Goal: Register for event/course: Register for event/course

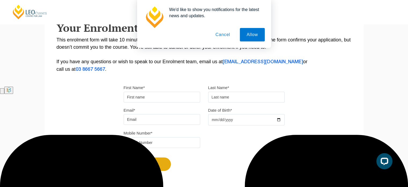
click at [143, 94] on input "First Name*" at bounding box center [162, 97] width 77 height 11
type input "Shruti"
click at [218, 97] on input "text" at bounding box center [246, 97] width 77 height 11
type input "Naushad"
click at [173, 117] on input "Email*" at bounding box center [162, 119] width 77 height 11
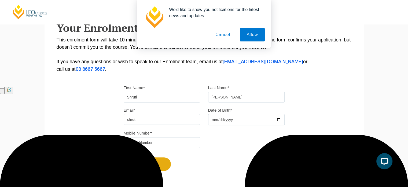
type input "shruti.naushad14@gmail.com"
click at [230, 123] on input "Date of Birth*" at bounding box center [246, 119] width 77 height 11
click at [228, 121] on input "Date of Birth*" at bounding box center [246, 119] width 77 height 11
click at [216, 119] on input "Date of Birth*" at bounding box center [246, 119] width 77 height 11
click at [280, 118] on input "Date of Birth*" at bounding box center [246, 119] width 77 height 11
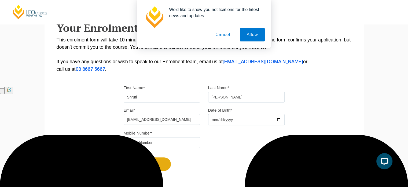
type input "2005-11-14"
click at [168, 142] on input "tel" at bounding box center [162, 142] width 77 height 11
type input "0490053850"
click at [248, 140] on div "Mobile Number* 0490053850" at bounding box center [204, 140] width 169 height 23
click at [165, 163] on button "Continue" at bounding box center [148, 163] width 46 height 13
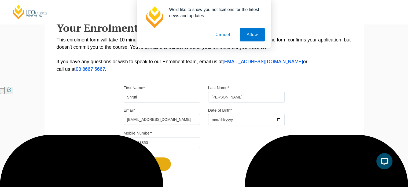
select select
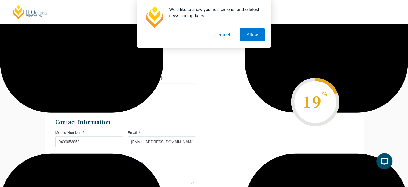
scroll to position [46, 0]
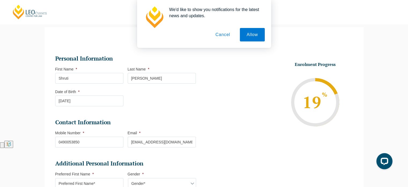
click at [143, 101] on li "Personal Information First Name * Shruti Last Name * Naushad Date of Birth * 14…" at bounding box center [127, 83] width 145 height 57
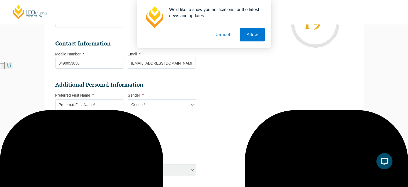
scroll to position [125, 0]
click at [108, 107] on input "Preferred First Name *" at bounding box center [89, 104] width 68 height 11
click at [154, 105] on select "Gender* Male Female Nonbinary Intersex Prefer not to disclose Other" at bounding box center [162, 104] width 68 height 11
click at [115, 103] on input "Preferred First Name *" at bounding box center [89, 104] width 68 height 11
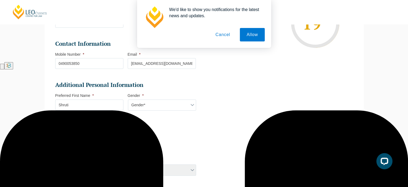
type input "Shruti"
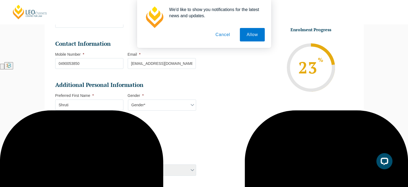
click at [146, 106] on select "Gender* Male Female Nonbinary Intersex Prefer not to disclose Other" at bounding box center [162, 104] width 68 height 11
select select "Female"
click at [128, 99] on select "Gender* Male Female Nonbinary Intersex Prefer not to disclose Other" at bounding box center [162, 104] width 68 height 11
click at [93, 130] on select "Pronouns* She/Her/Hers He/Him/His They/Them/Theirs Other Prefer not to disclose" at bounding box center [90, 127] width 68 height 11
select select "She/Her/Hers"
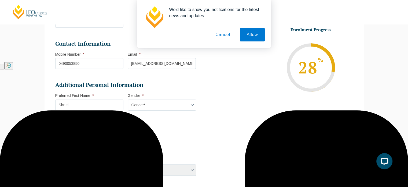
click at [56, 122] on select "Pronouns* She/Her/Hers He/Him/His They/Them/Theirs Other Prefer not to disclose" at bounding box center [90, 127] width 68 height 11
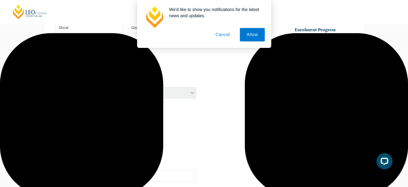
scroll to position [202, 0]
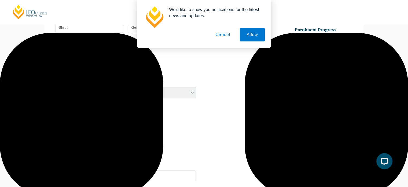
click at [91, 93] on select "Learning Mode* Online Full Time Learning Online Part Time Learning Blended Full…" at bounding box center [90, 92] width 68 height 11
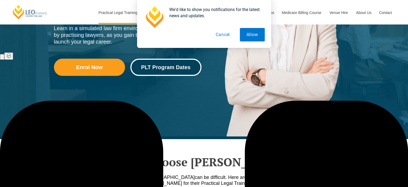
click at [158, 70] on link "PLT Program Dates" at bounding box center [165, 67] width 71 height 17
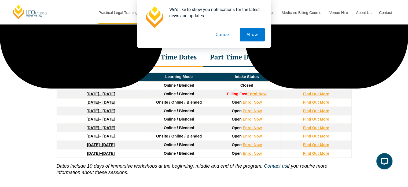
scroll to position [719, 0]
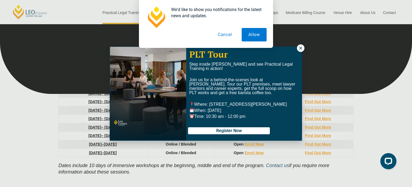
click at [302, 47] on div "We'd like to show you notifications for the latest news and updates. Allow Canc…" at bounding box center [206, 24] width 412 height 48
click at [299, 48] on icon at bounding box center [301, 48] width 5 height 5
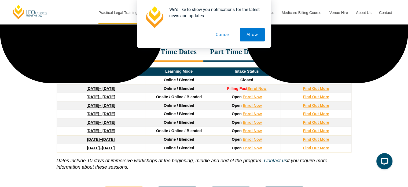
scroll to position [724, 0]
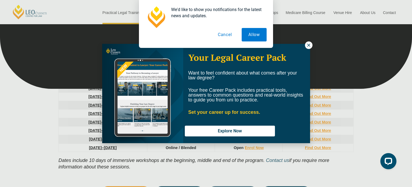
click at [309, 45] on div "We'd like to show you notifications for the latest news and updates. Allow Canc…" at bounding box center [206, 24] width 412 height 48
click at [307, 44] on div "We'd like to show you notifications for the latest news and updates. Allow Canc…" at bounding box center [206, 24] width 412 height 48
click at [307, 47] on div "We'd like to show you notifications for the latest news and updates. Allow Canc…" at bounding box center [206, 24] width 412 height 48
click at [228, 35] on button "Cancel" at bounding box center [225, 34] width 28 height 13
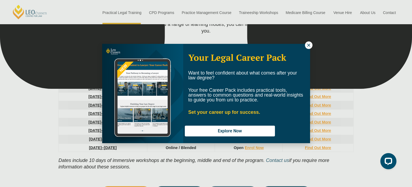
click at [307, 43] on icon at bounding box center [308, 44] width 3 height 3
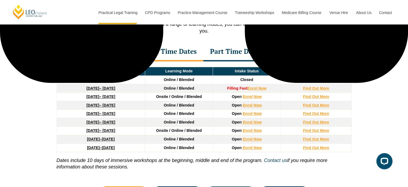
click at [224, 52] on div "Part Time Dates" at bounding box center [236, 51] width 65 height 19
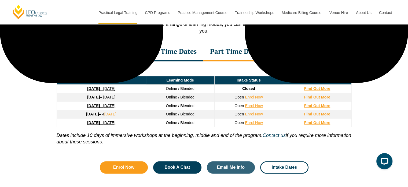
click at [188, 54] on div "Full Time Dates" at bounding box center [172, 51] width 64 height 19
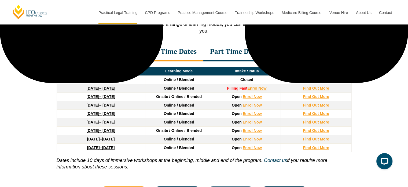
click at [215, 57] on div "Part Time Dates" at bounding box center [236, 51] width 65 height 19
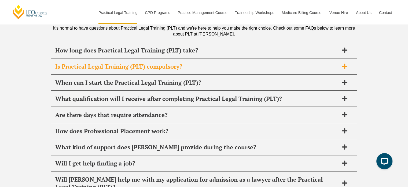
scroll to position [2538, 0]
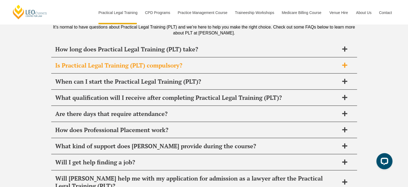
click at [180, 110] on h2 "Are there days that require attendance?" at bounding box center [197, 114] width 284 height 8
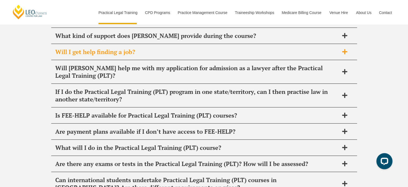
scroll to position [2715, 0]
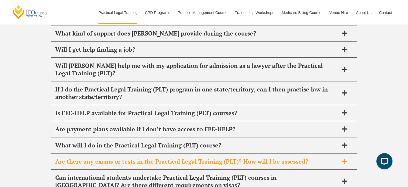
click at [162, 157] on h2 "Are there any exams or tests in the Practical Legal Training (PLT)? How will I …" at bounding box center [197, 161] width 284 height 8
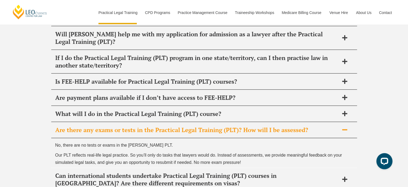
scroll to position [2650, 0]
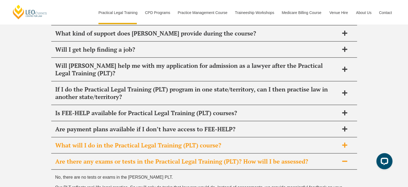
click at [166, 137] on div "What will I do in the Practical Legal Training (PLT) course?" at bounding box center [204, 145] width 306 height 16
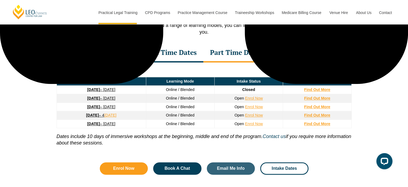
scroll to position [711, 0]
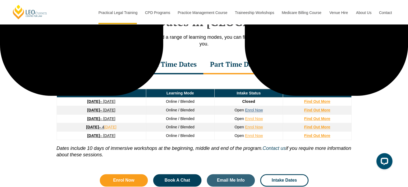
click at [249, 111] on link "Enrol Now" at bounding box center [254, 110] width 18 height 4
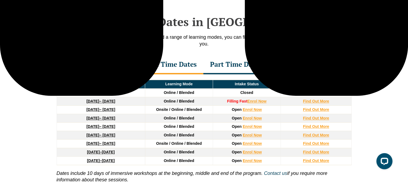
click at [234, 65] on div "Part Time Dates" at bounding box center [236, 64] width 65 height 19
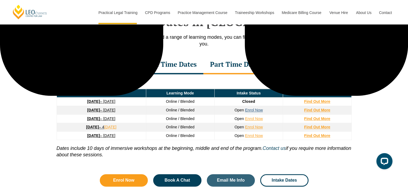
click at [250, 110] on link "Enrol Now" at bounding box center [254, 110] width 18 height 4
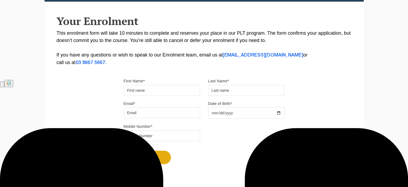
type input "Shruti"
type input "Naushad"
type input "0490053850"
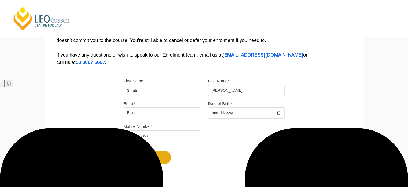
click at [175, 111] on input "Email*" at bounding box center [162, 112] width 77 height 11
type input "shruti.naushad14@gmail.com"
click at [220, 114] on input "Date of Birth*" at bounding box center [246, 112] width 77 height 11
click at [280, 113] on input "Date of Birth*" at bounding box center [246, 112] width 77 height 11
click at [223, 111] on input "Date of Birth*" at bounding box center [246, 112] width 77 height 11
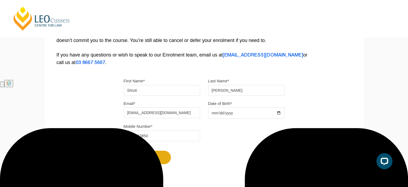
click at [266, 111] on input "Date of Birth*" at bounding box center [246, 112] width 77 height 11
click at [279, 111] on input "Date of Birth*" at bounding box center [246, 112] width 77 height 11
